Goal: Register for event/course

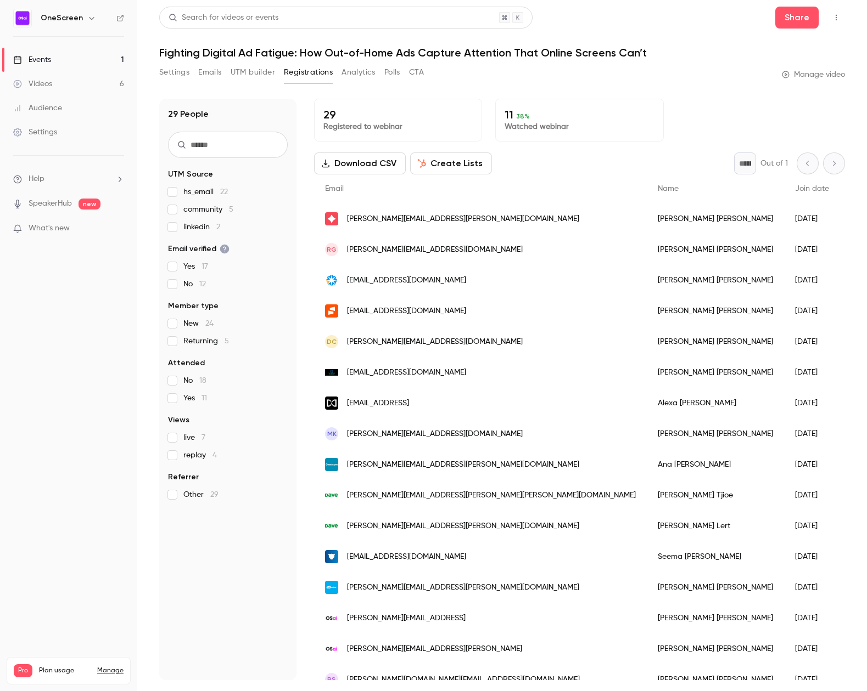
click at [46, 64] on div "Events" at bounding box center [32, 59] width 38 height 11
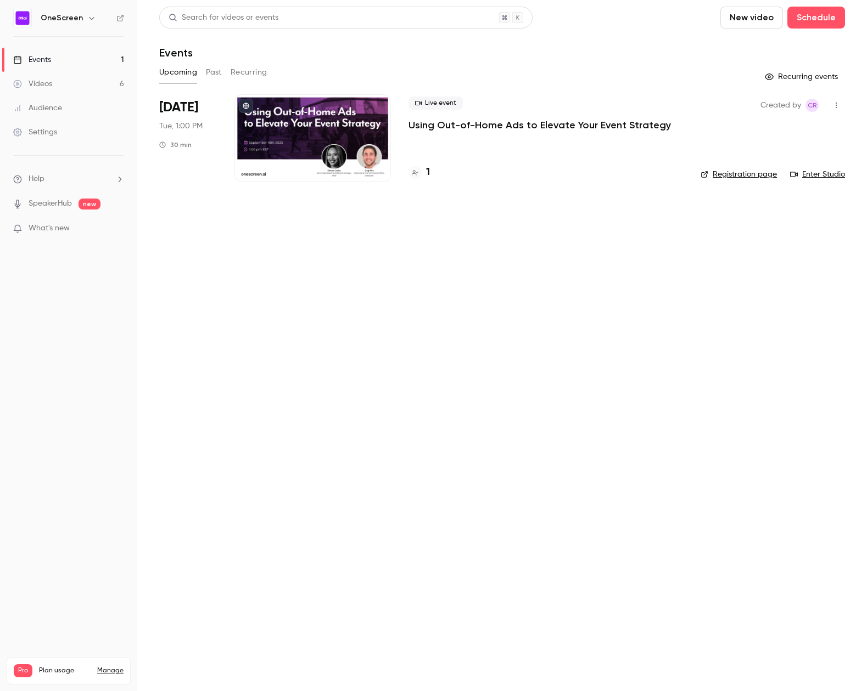
click at [317, 130] on div at bounding box center [312, 138] width 156 height 88
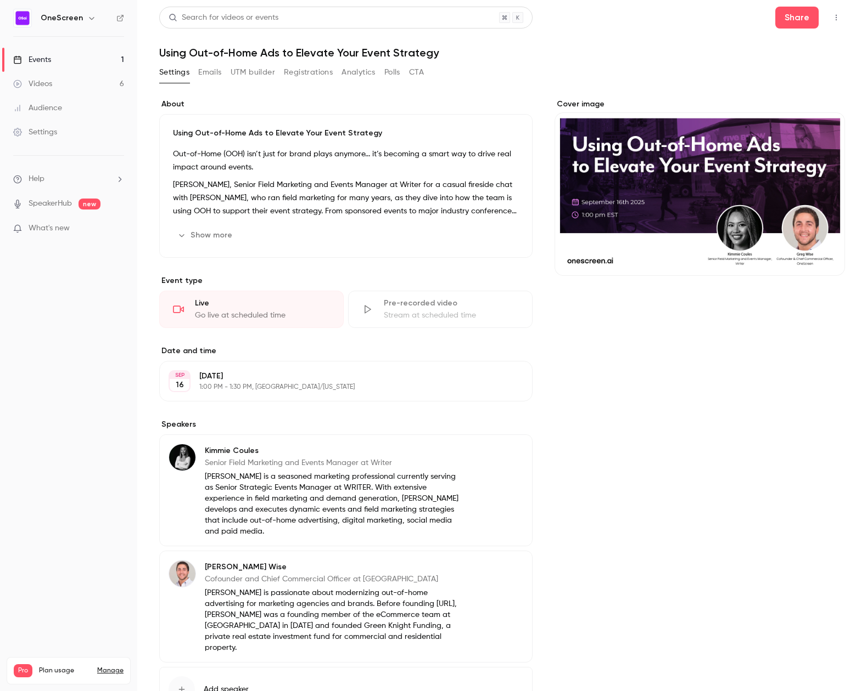
click at [313, 76] on button "Registrations" at bounding box center [308, 73] width 49 height 18
